Goal: Find specific page/section: Find specific page/section

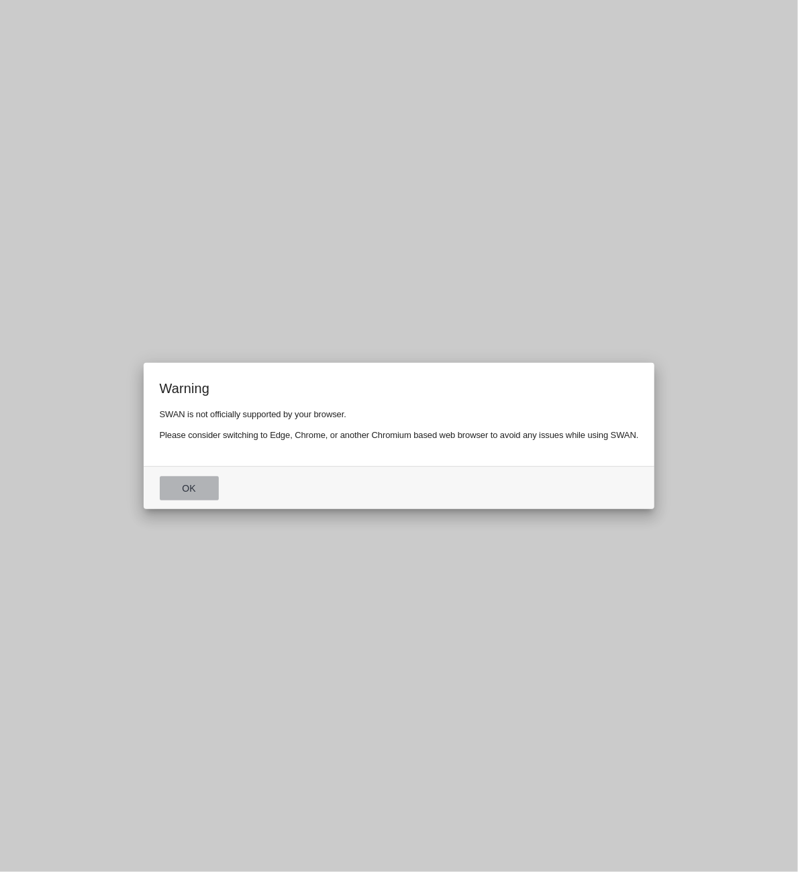
click at [196, 488] on button "Ok" at bounding box center [189, 488] width 59 height 24
click at [185, 488] on button "Ok" at bounding box center [189, 488] width 59 height 24
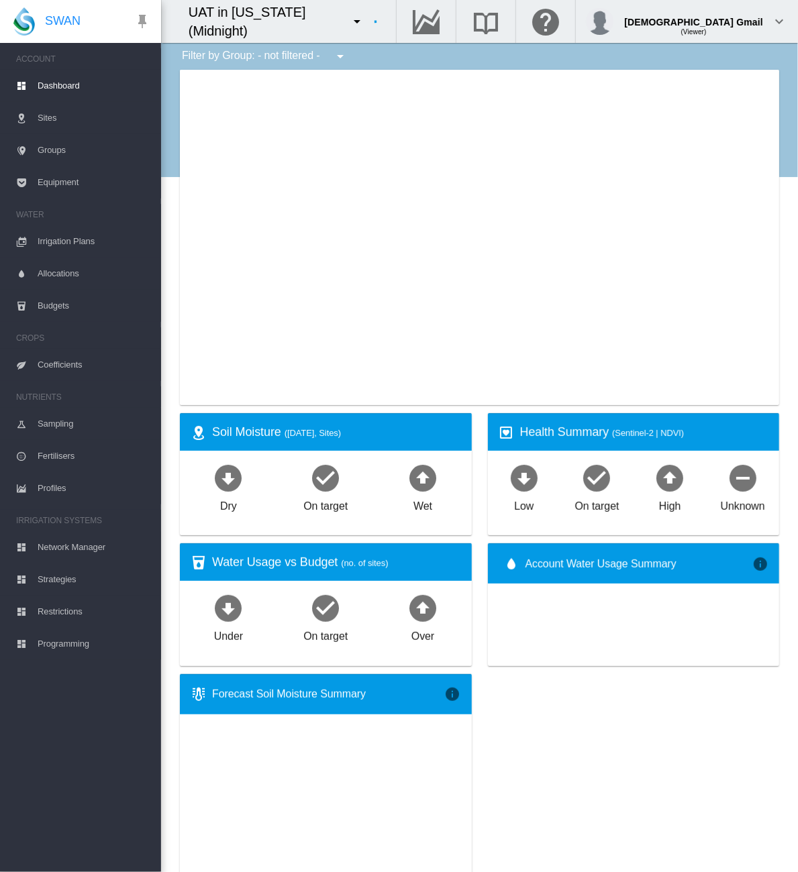
type input "**********"
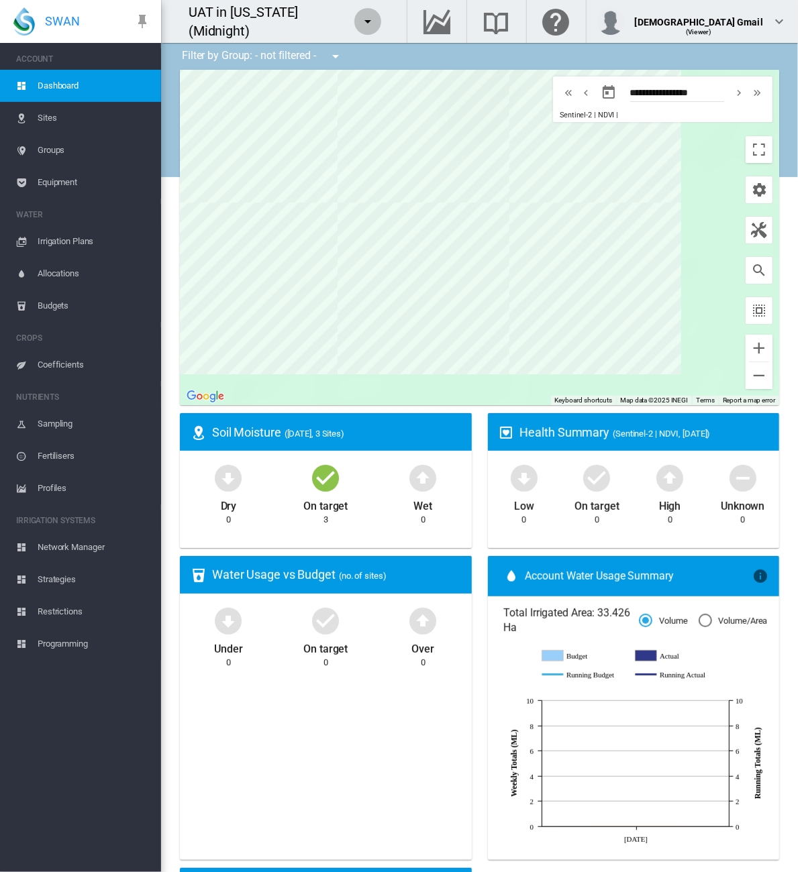
click at [374, 21] on md-icon "icon-menu-down" at bounding box center [368, 21] width 16 height 16
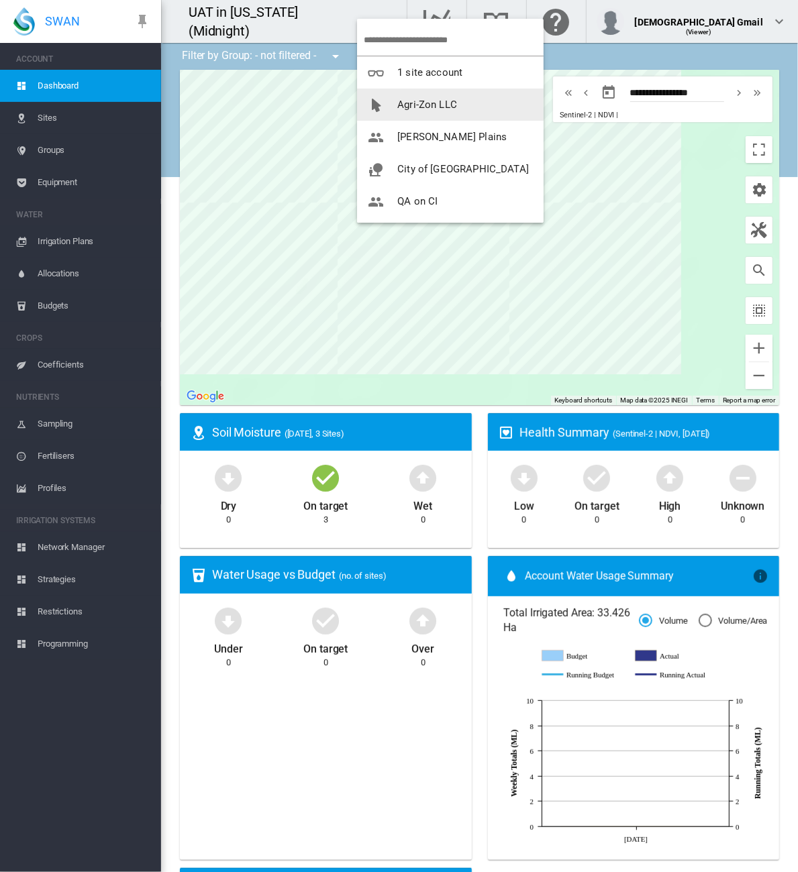
click at [404, 104] on span "Agri-Zon LLC" at bounding box center [427, 105] width 60 height 12
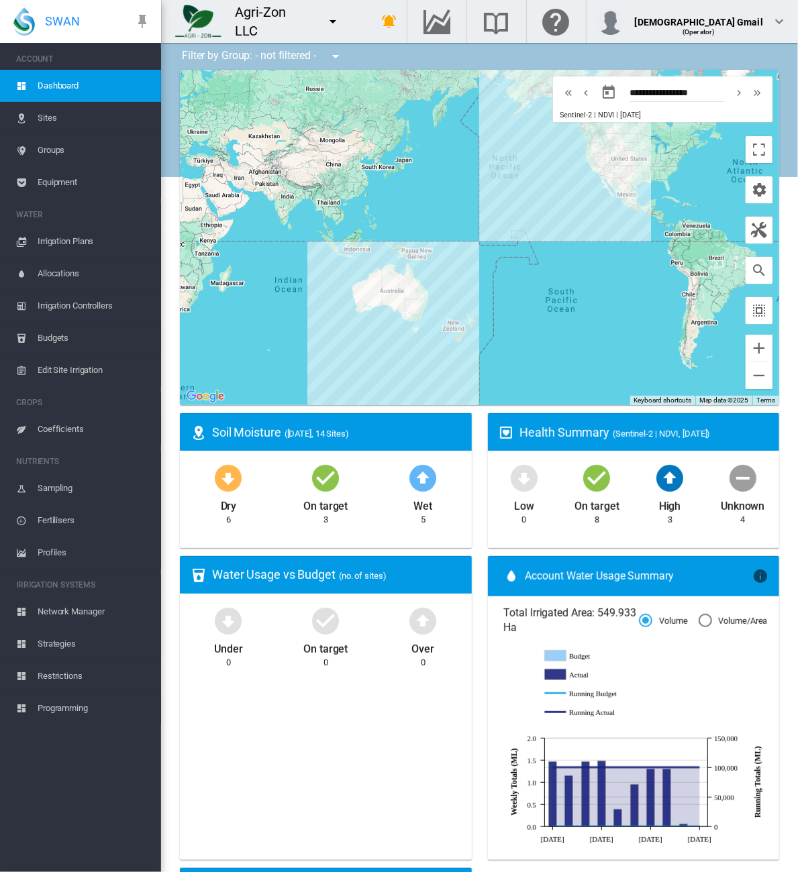
click at [66, 674] on span "Restrictions" at bounding box center [94, 676] width 113 height 32
